Goal: Task Accomplishment & Management: Complete application form

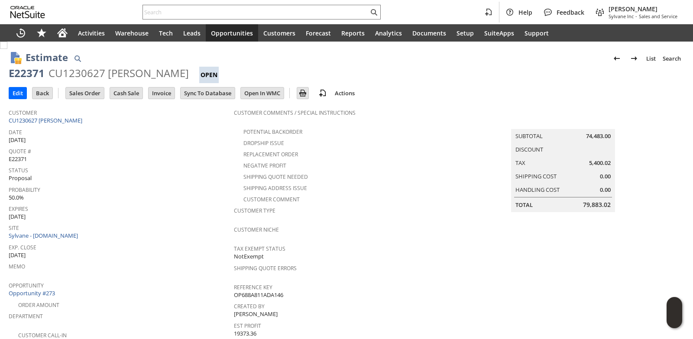
scroll to position [215, 0]
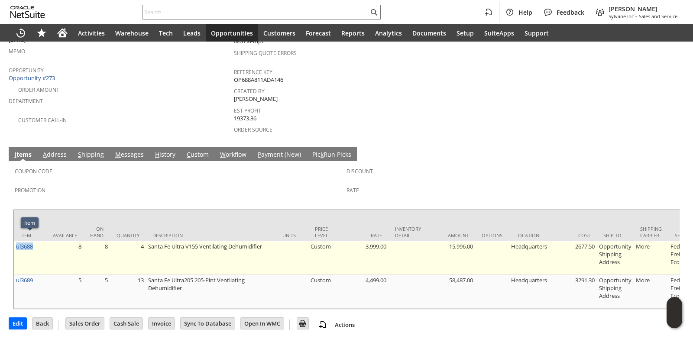
drag, startPoint x: 36, startPoint y: 240, endPoint x: 15, endPoint y: 239, distance: 20.4
click at [15, 241] on td "ul3688" at bounding box center [30, 258] width 32 height 34
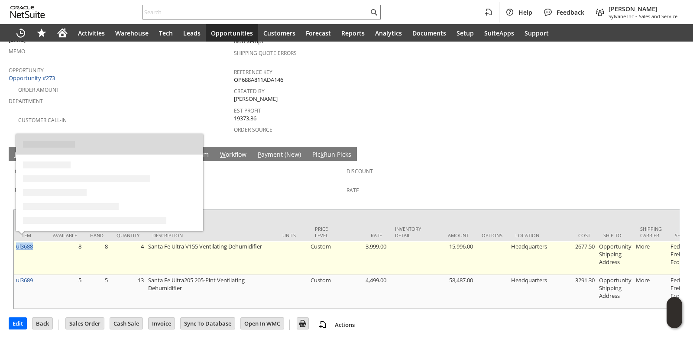
copy link "ul3688"
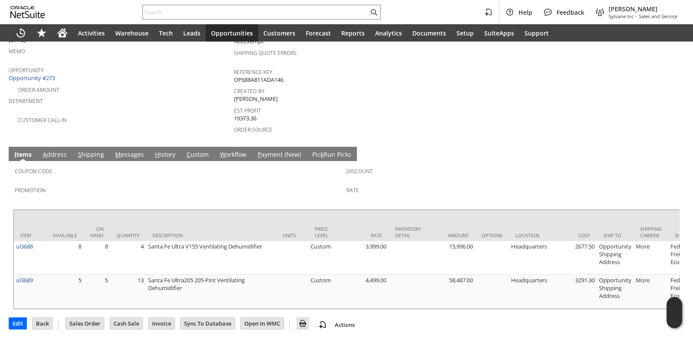
click at [268, 168] on div "Coupon Code" at bounding box center [178, 174] width 327 height 18
click at [96, 150] on link "S hipping" at bounding box center [91, 155] width 30 height 10
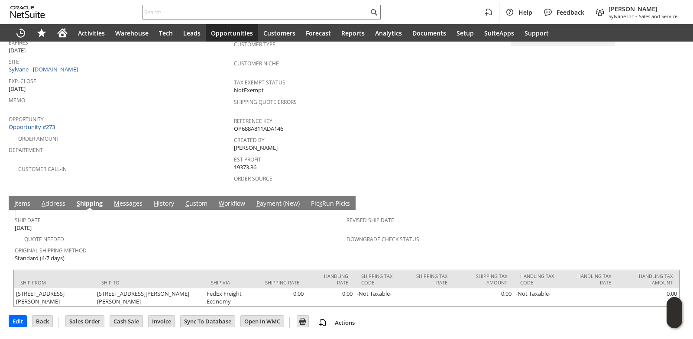
scroll to position [157, 0]
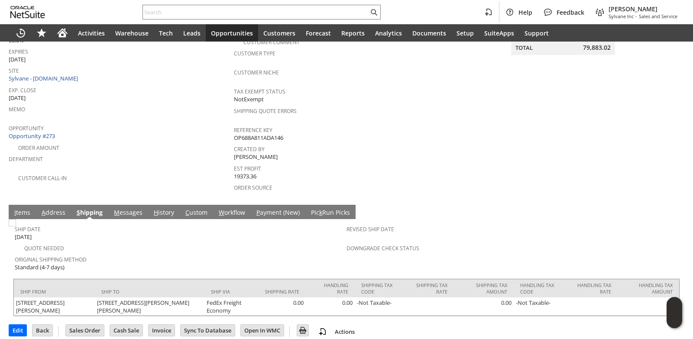
click at [14, 208] on link "I tems" at bounding box center [22, 213] width 20 height 10
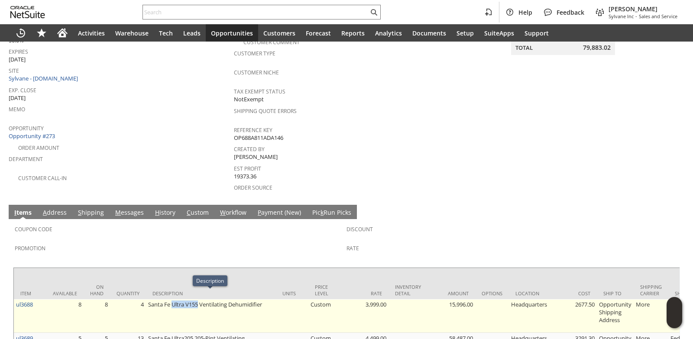
drag, startPoint x: 172, startPoint y: 296, endPoint x: 197, endPoint y: 294, distance: 25.1
click at [197, 299] on td "Santa Fe Ultra V155 Ventilating Dehumidifier" at bounding box center [211, 316] width 130 height 34
copy td "Ultra V155"
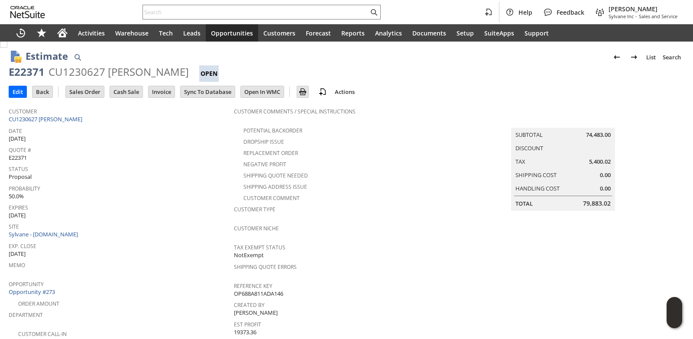
scroll to position [0, 0]
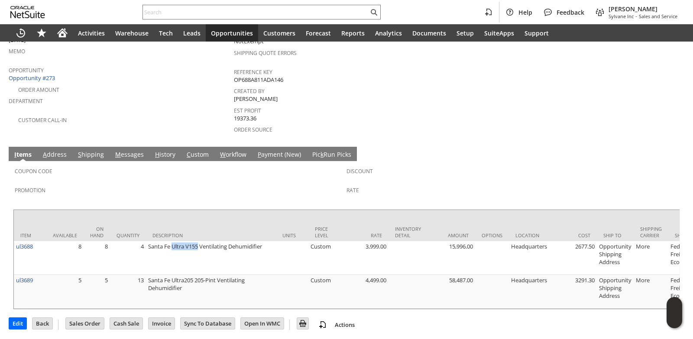
click at [115, 150] on span "M" at bounding box center [118, 154] width 6 height 8
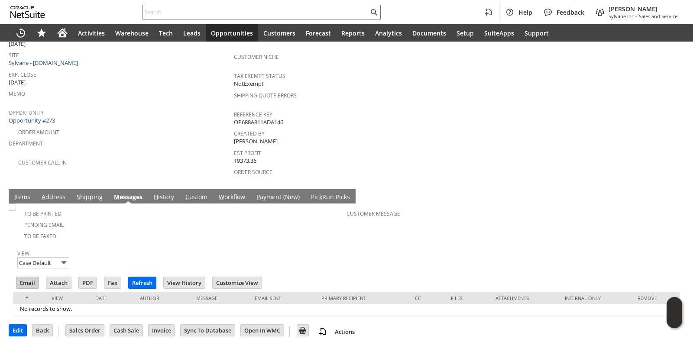
click at [29, 278] on input "Email" at bounding box center [27, 282] width 22 height 11
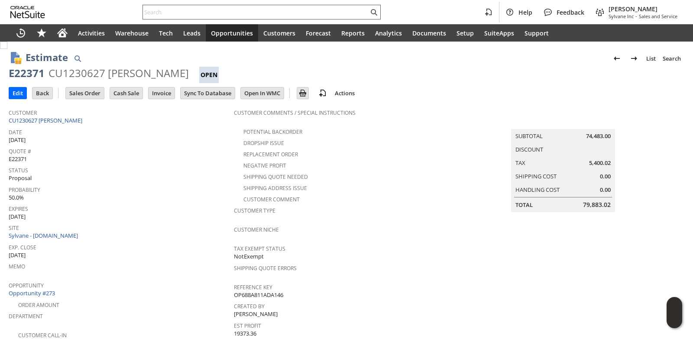
click at [202, 13] on input "text" at bounding box center [256, 12] width 226 height 10
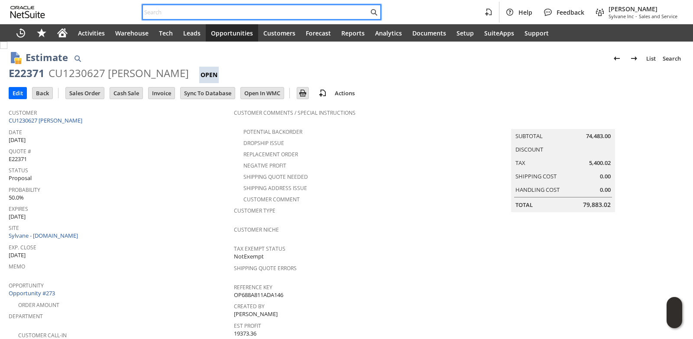
paste input "E22371"
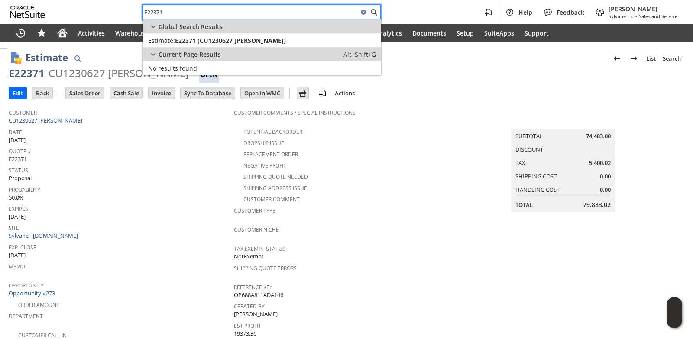
click at [185, 10] on input "E22371" at bounding box center [250, 12] width 215 height 10
paste input "2"
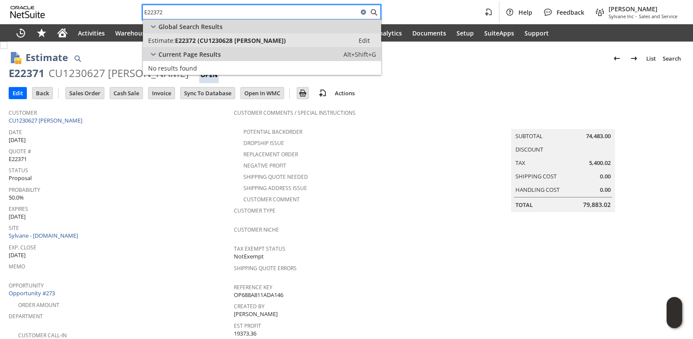
type input "E22372"
click at [224, 33] on link "Estimate: E22372 (CU1230628 Sail Ricks) Edit" at bounding box center [262, 40] width 238 height 14
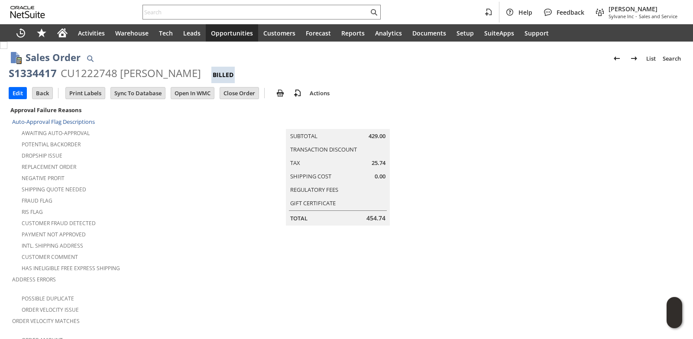
drag, startPoint x: 81, startPoint y: 74, endPoint x: 199, endPoint y: 68, distance: 118.4
click at [199, 68] on div "S1334417 CU1222748 Kristopher Wood Billed" at bounding box center [347, 74] width 676 height 17
copy div "CU1222748 Kristopher Wood"
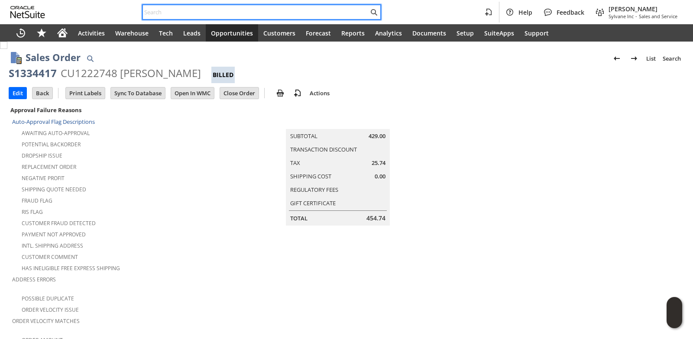
click at [185, 12] on input "text" at bounding box center [256, 12] width 226 height 10
paste input "E22414"
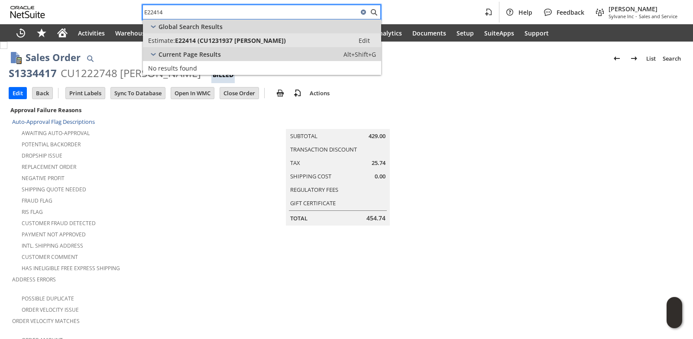
type input "E22414"
click at [196, 42] on span "E22414 (CU1231937 William Kraus)" at bounding box center [230, 40] width 111 height 8
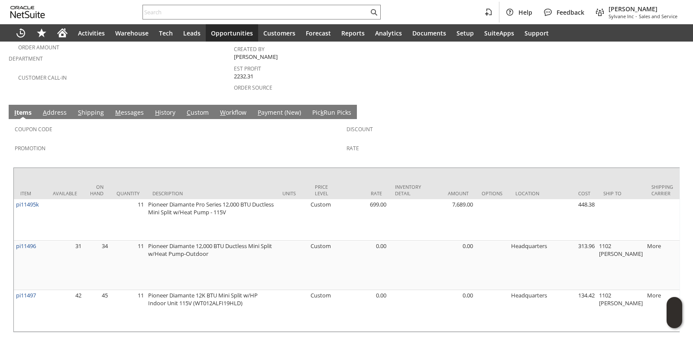
scroll to position [260, 0]
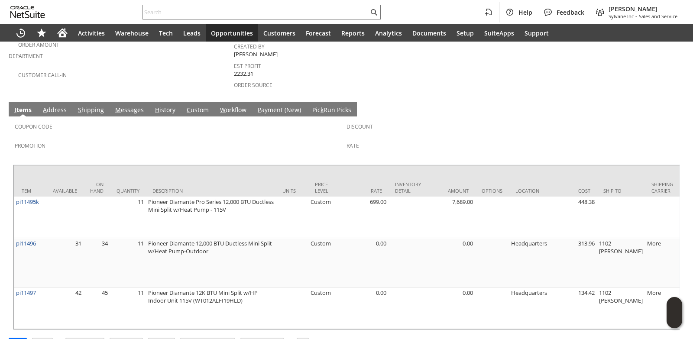
click at [86, 106] on link "S hipping" at bounding box center [91, 111] width 30 height 10
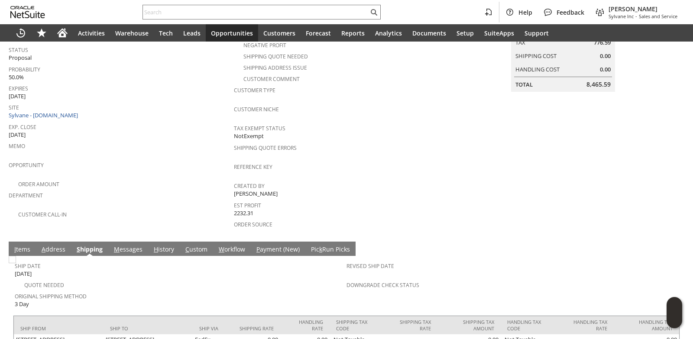
scroll to position [130, 0]
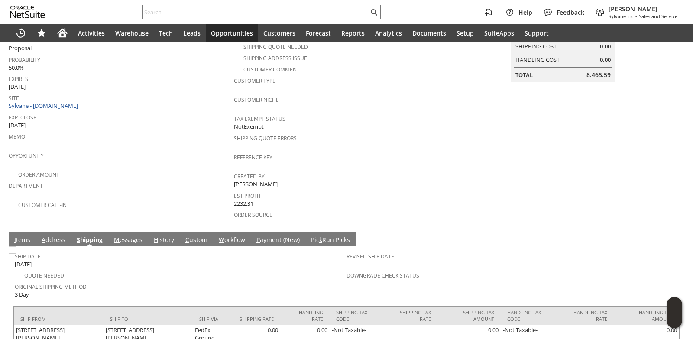
click at [15, 236] on span "I" at bounding box center [15, 240] width 2 height 8
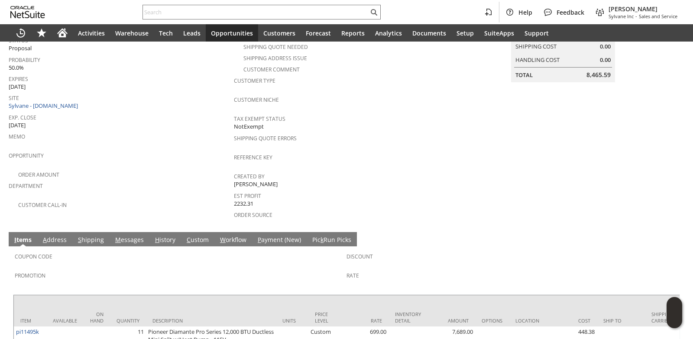
click at [60, 236] on link "A ddress" at bounding box center [55, 241] width 28 height 10
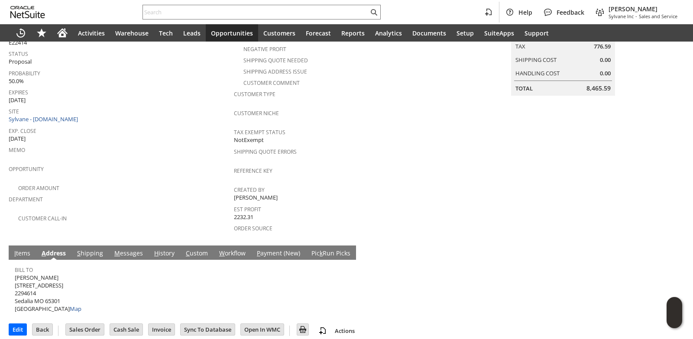
click at [91, 249] on link "S hipping" at bounding box center [90, 254] width 30 height 10
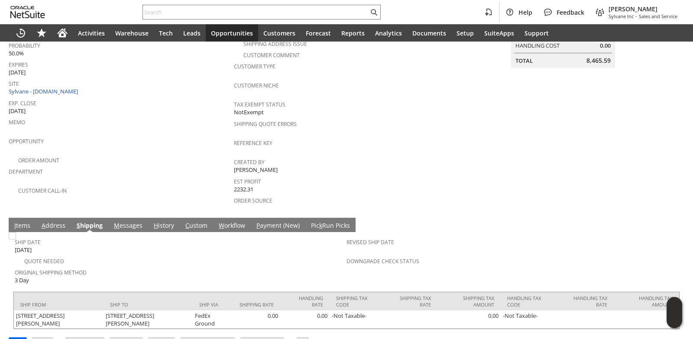
scroll to position [157, 0]
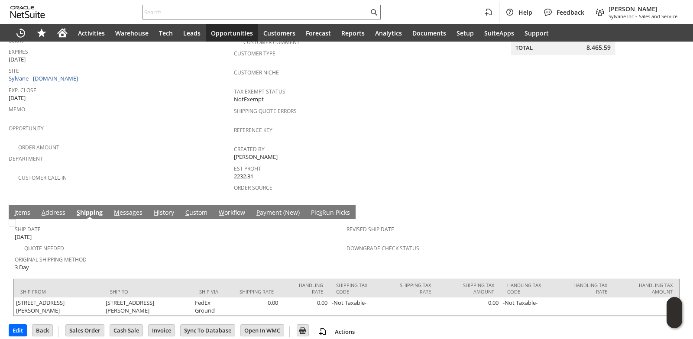
click at [28, 208] on link "I tems" at bounding box center [22, 213] width 20 height 10
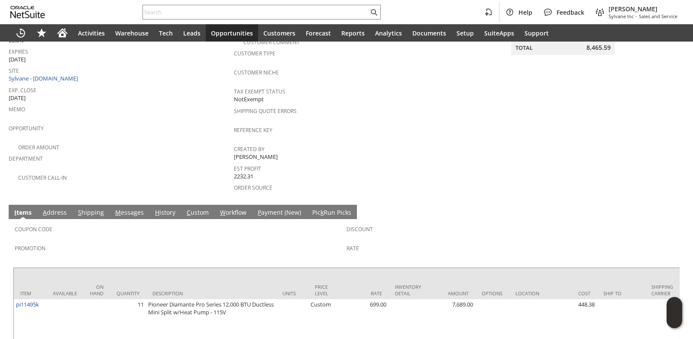
click at [156, 142] on div "Order Amount" at bounding box center [121, 146] width 225 height 10
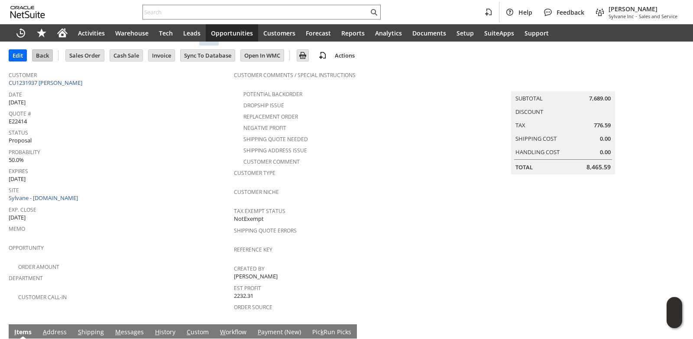
scroll to position [0, 0]
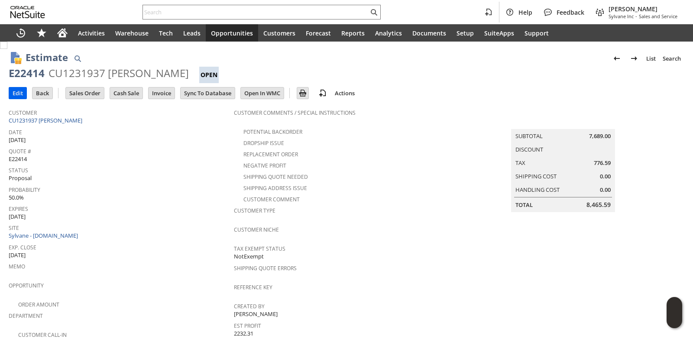
click at [19, 91] on input "Edit" at bounding box center [17, 92] width 17 height 11
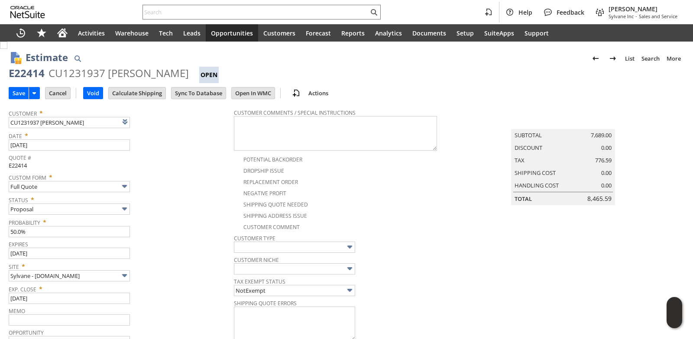
type input "Intelligent Recommendations¹⁰"
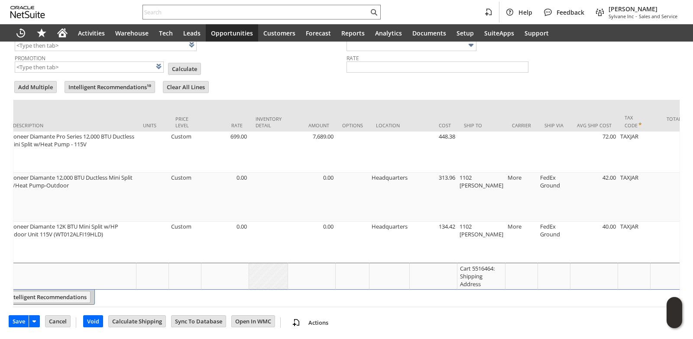
scroll to position [0, 252]
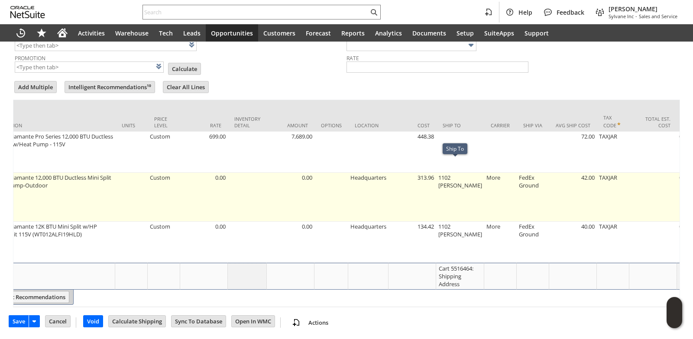
click at [454, 173] on td "1102 W. McPherson" at bounding box center [460, 197] width 48 height 49
type input "OK"
type input "Make Copy"
type input "1102 W. McPherson"
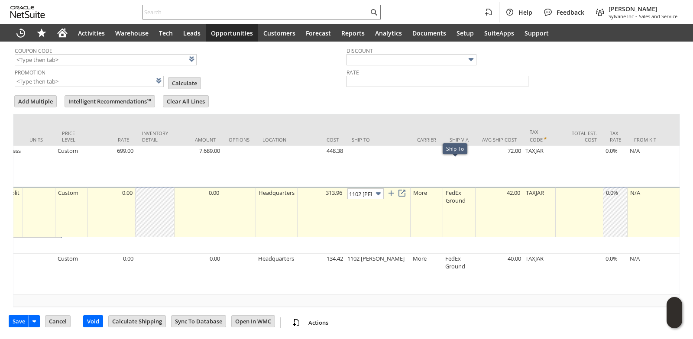
scroll to position [412, 0]
click at [374, 188] on input "1102 W. McPherson" at bounding box center [365, 193] width 36 height 11
click at [404, 188] on link at bounding box center [402, 193] width 10 height 10
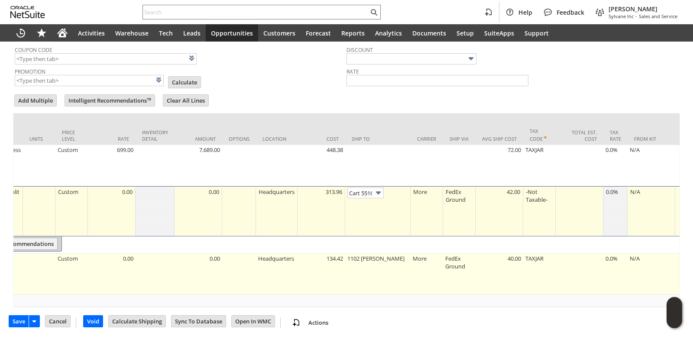
click at [368, 256] on td "1102 W. McPherson" at bounding box center [377, 274] width 65 height 41
type input "1102 W. McPherson"
type input "OK"
type input "Make Copy"
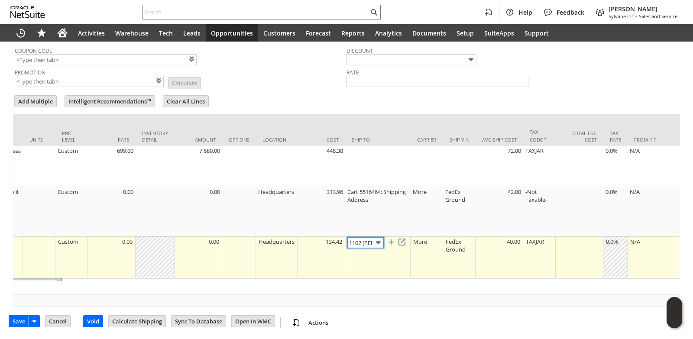
click at [371, 237] on input "1102 W. McPherson" at bounding box center [365, 242] width 36 height 11
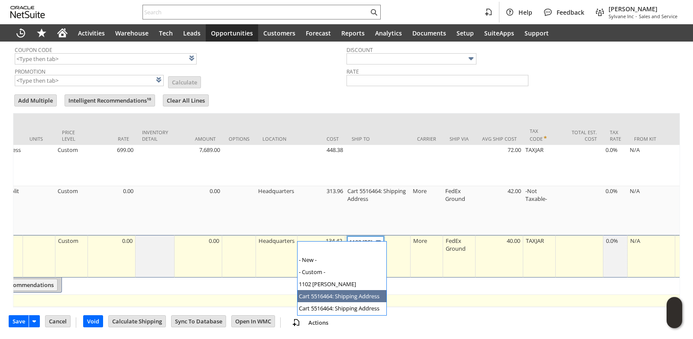
type input "Cart 5516464: Shipping Address"
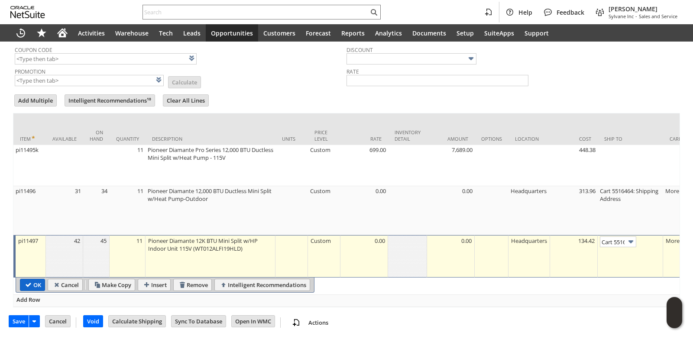
click at [29, 283] on input "OK" at bounding box center [32, 284] width 24 height 11
type input "Add"
type input "Copy Previous"
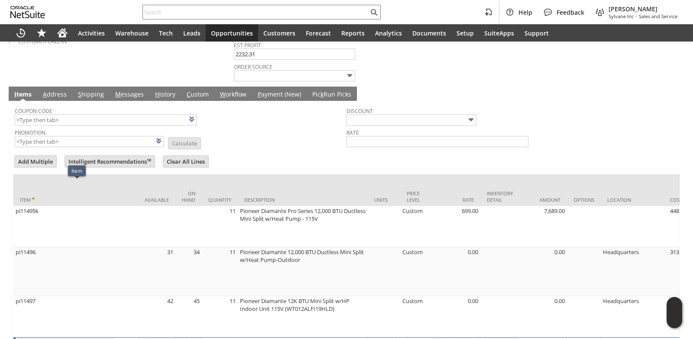
scroll to position [239, 0]
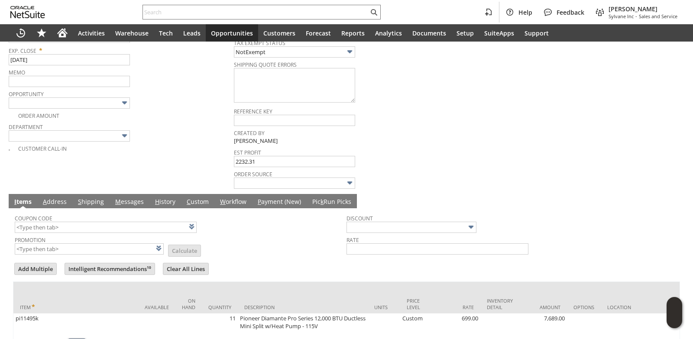
click at [132, 197] on link "M essages" at bounding box center [129, 202] width 33 height 10
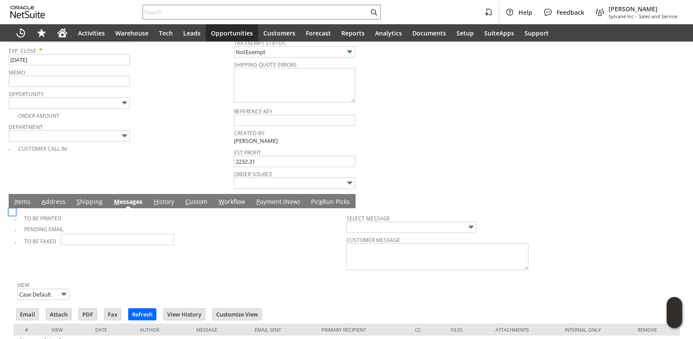
scroll to position [0, 0]
click at [16, 216] on img at bounding box center [12, 211] width 7 height 7
checkbox input "true"
click at [193, 133] on div "Department" at bounding box center [119, 131] width 221 height 21
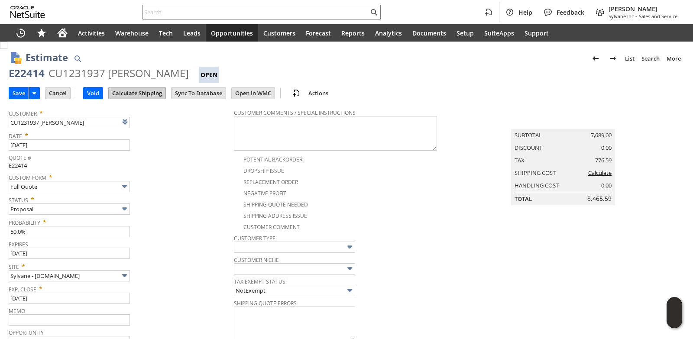
click at [143, 89] on input "Calculate Shipping" at bounding box center [137, 92] width 57 height 11
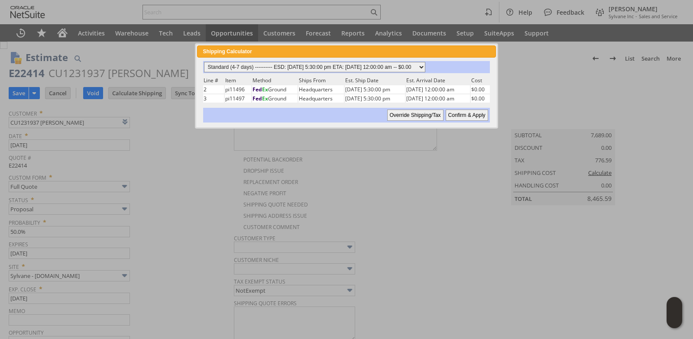
click at [425, 68] on select "Standard (4-7 days) ---------- ESD: 08/13/2025 5:30:00 pm ETA: 08/15/2025 12:00…" at bounding box center [314, 67] width 221 height 10
select select "3 Day ------------------------ ESD: 08/13/2025 5:30:00 pm ETA: 08/15/2025 12:00…"
click at [204, 62] on select "Standard (4-7 days) ---------- ESD: 08/13/2025 5:30:00 pm ETA: 08/15/2025 12:00…" at bounding box center [314, 67] width 221 height 10
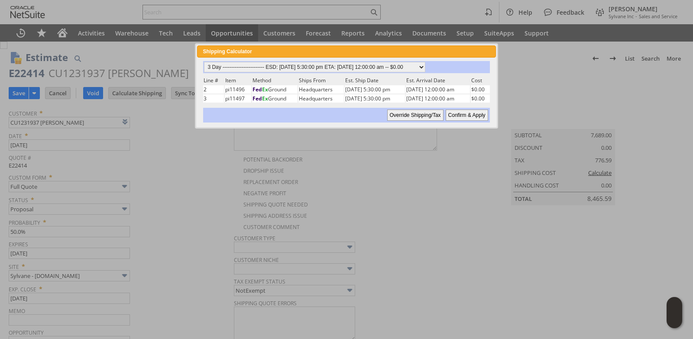
click at [456, 114] on input "Confirm & Apply" at bounding box center [467, 115] width 42 height 11
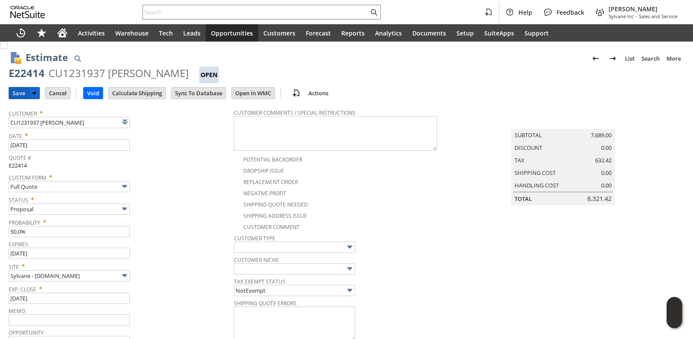
click at [20, 91] on input "Save" at bounding box center [18, 92] width 19 height 11
